Goal: Task Accomplishment & Management: Manage account settings

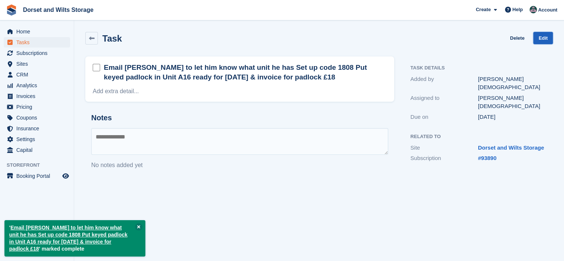
click at [541, 39] on link "Edit" at bounding box center [543, 38] width 20 height 12
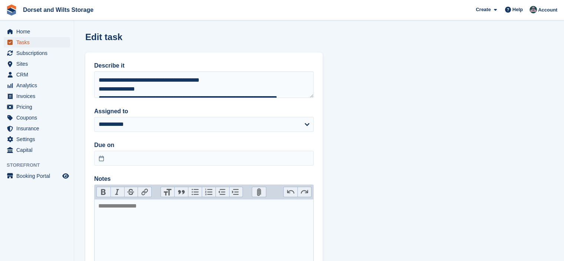
click at [33, 44] on span "Tasks" at bounding box center [38, 42] width 45 height 10
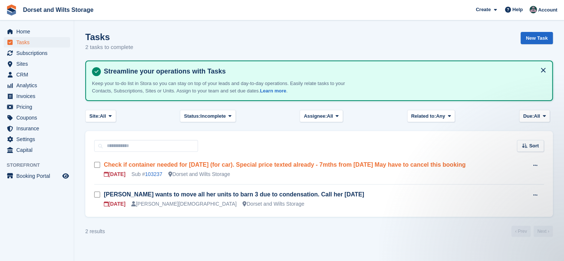
click at [208, 164] on link "Check if container needed for [DATE] (for car). Special price texted already - …" at bounding box center [285, 164] width 362 height 6
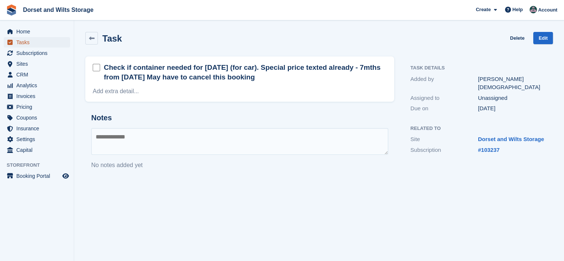
click at [30, 43] on span "Tasks" at bounding box center [38, 42] width 45 height 10
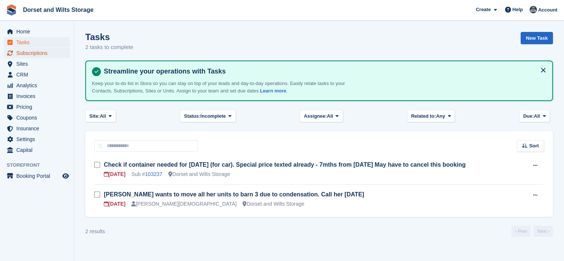
click at [32, 55] on span "Subscriptions" at bounding box center [38, 53] width 45 height 10
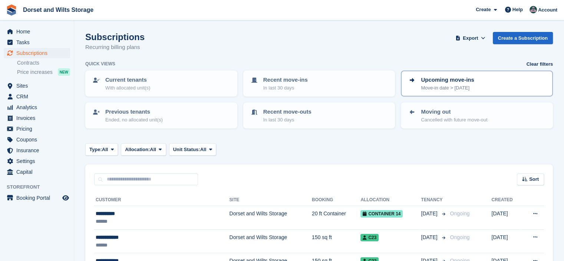
click at [440, 81] on p "Upcoming move-ins" at bounding box center [447, 80] width 53 height 9
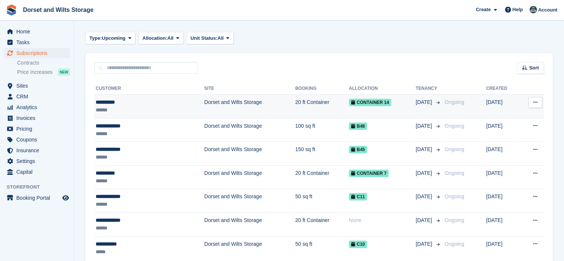
scroll to position [146, 0]
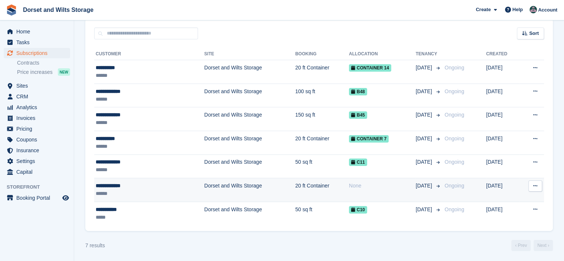
click at [116, 184] on div "**********" at bounding box center [130, 186] width 68 height 8
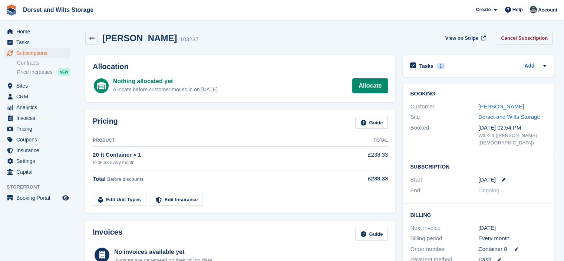
click at [522, 36] on link "Cancel Subscription" at bounding box center [524, 38] width 57 height 12
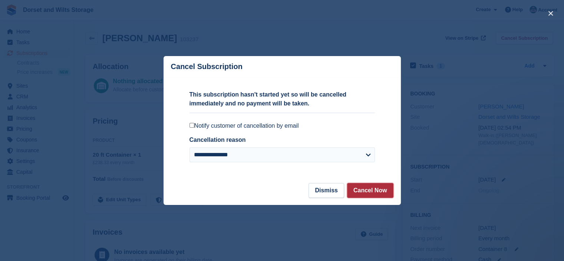
click at [381, 191] on button "Cancel Now" at bounding box center [370, 190] width 46 height 15
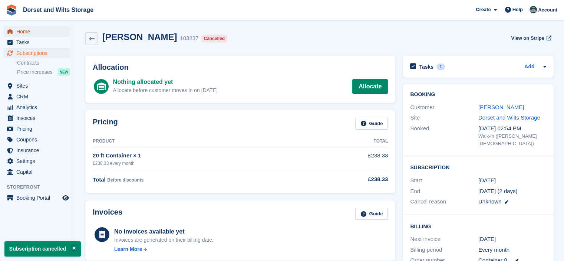
click at [25, 32] on span "Home" at bounding box center [38, 31] width 45 height 10
